Goal: Task Accomplishment & Management: Manage account settings

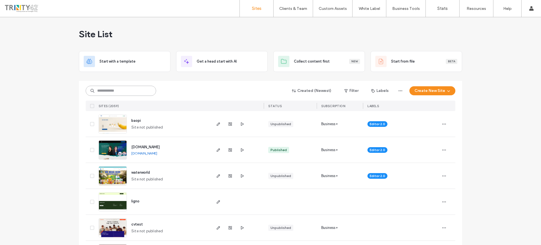
click at [110, 93] on input at bounding box center [121, 91] width 70 height 10
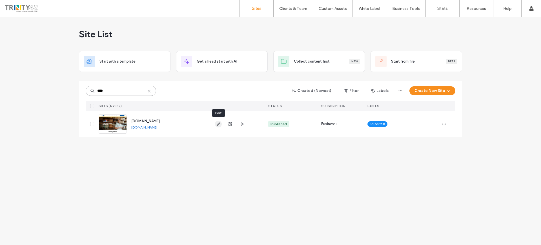
type input "****"
click at [222, 122] on span "button" at bounding box center [218, 124] width 7 height 7
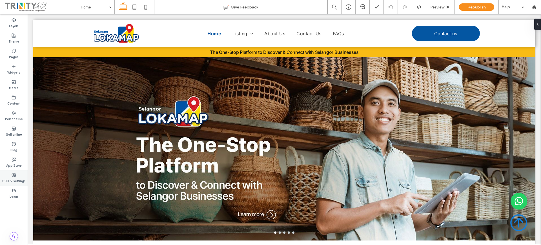
click at [7, 173] on div "SEO & Settings" at bounding box center [14, 178] width 28 height 16
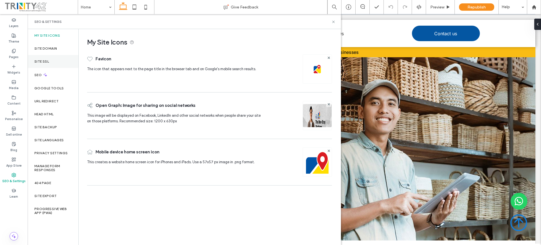
click at [60, 60] on div "Site SSL" at bounding box center [53, 61] width 51 height 13
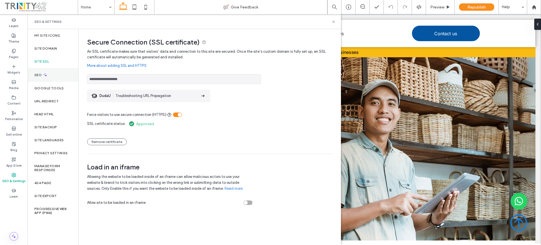
click at [54, 71] on div "SEO" at bounding box center [53, 75] width 51 height 14
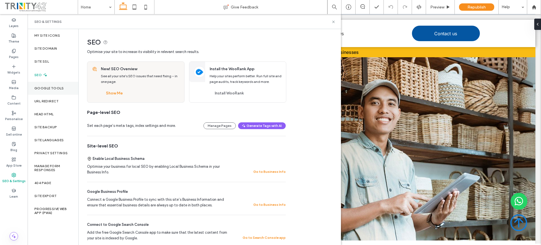
click at [53, 93] on div "Google Tools" at bounding box center [53, 88] width 51 height 13
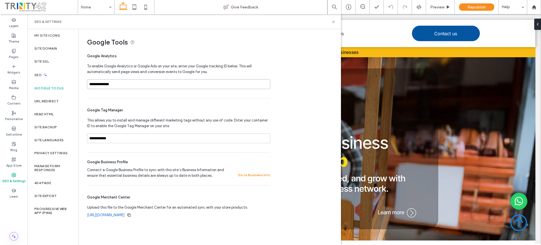
click at [173, 85] on input "**********" at bounding box center [178, 84] width 183 height 10
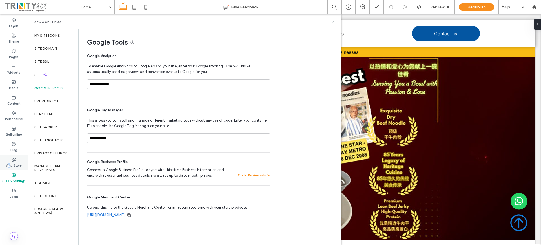
click at [10, 162] on label "App Store" at bounding box center [14, 165] width 16 height 6
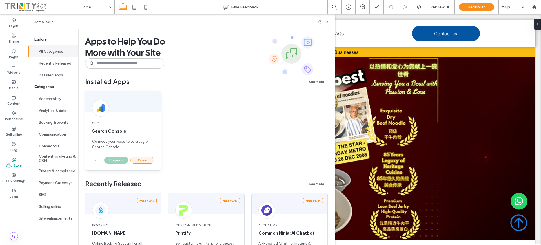
click at [139, 162] on button "Open" at bounding box center [143, 160] width 24 height 7
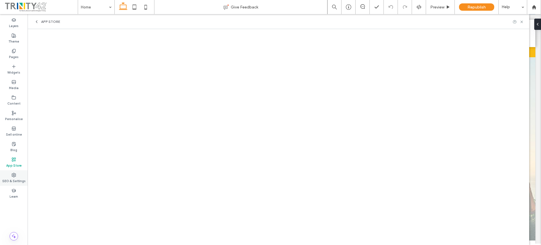
click at [17, 184] on div "SEO & Settings" at bounding box center [14, 178] width 28 height 16
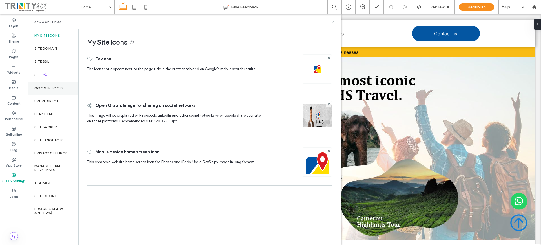
click at [56, 89] on label "Google Tools" at bounding box center [49, 88] width 30 height 4
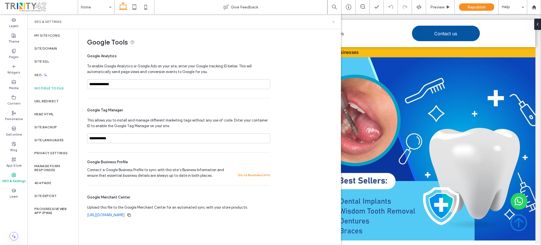
click at [333, 22] on icon at bounding box center [334, 22] width 4 height 4
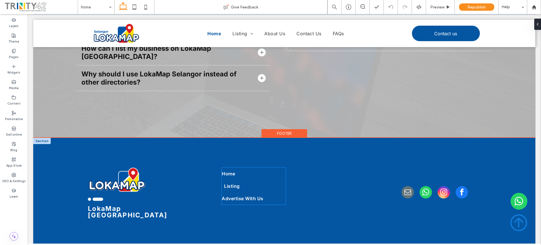
scroll to position [1216, 0]
